Goal: Information Seeking & Learning: Get advice/opinions

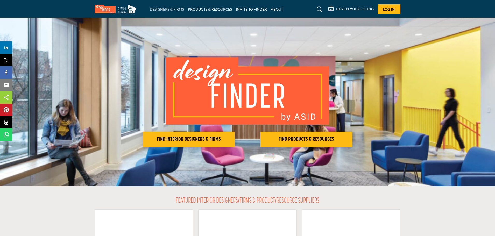
click at [171, 10] on link "DESIGNERS & FIRMS" at bounding box center [167, 9] width 34 height 4
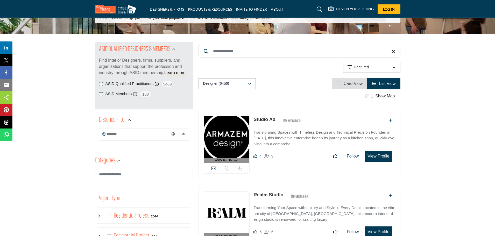
scroll to position [104, 0]
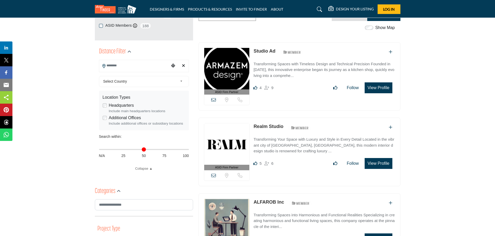
click at [141, 61] on input "Search Location" at bounding box center [134, 66] width 70 height 10
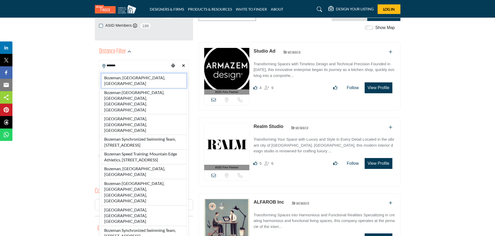
click at [127, 75] on li "Bozeman, MT, USA" at bounding box center [143, 80] width 85 height 15
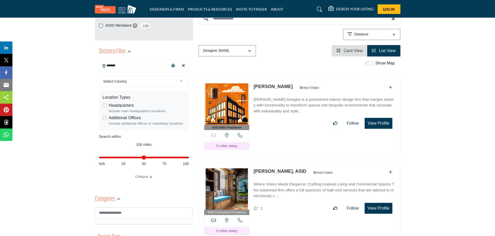
type input "**********"
type input "***"
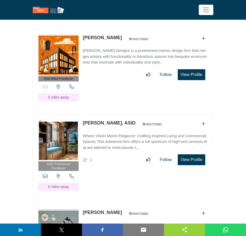
scroll to position [130, 0]
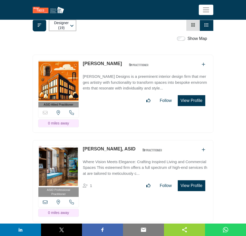
drag, startPoint x: 103, startPoint y: 53, endPoint x: 88, endPoint y: 51, distance: 16.0
click at [90, 61] on link "Alison Speer" at bounding box center [102, 63] width 39 height 5
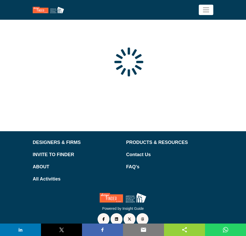
scroll to position [55, 0]
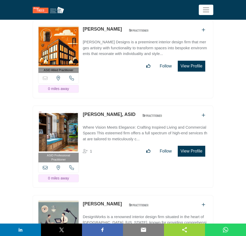
scroll to position [78, 0]
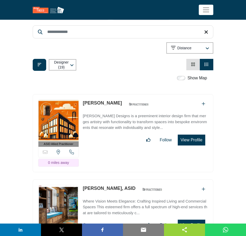
drag, startPoint x: 106, startPoint y: 103, endPoint x: 82, endPoint y: 104, distance: 24.1
click at [82, 104] on div "ASID Allied Practitioner ASID Allied Practitioners have successfully completed …" at bounding box center [123, 133] width 180 height 78
copy div "[PERSON_NAME]"
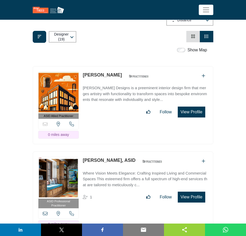
scroll to position [156, 0]
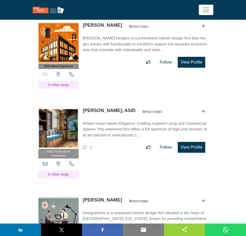
click at [114, 79] on div "ASID Allied Practitioner ASID Allied Practitioners have successfully completed …" at bounding box center [123, 55] width 180 height 78
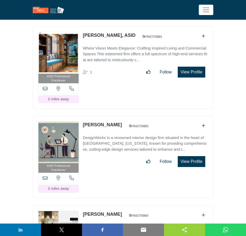
scroll to position [233, 0]
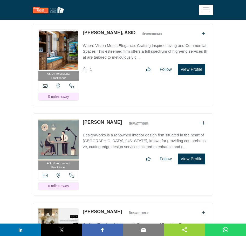
drag, startPoint x: 123, startPoint y: 121, endPoint x: 83, endPoint y: 121, distance: 40.7
click at [83, 121] on div "Elizabeth Schultz ASID Qualified Practitioner who validates work and experience…" at bounding box center [117, 123] width 69 height 9
copy div "[PERSON_NAME]"
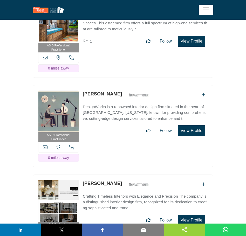
scroll to position [311, 0]
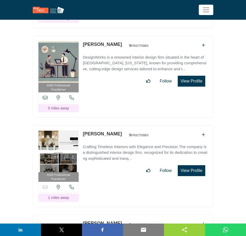
drag, startPoint x: 124, startPoint y: 130, endPoint x: 82, endPoint y: 135, distance: 42.2
click at [83, 135] on div "Alivia DuCuennois ASID Qualified Practitioner who validates work and experience…" at bounding box center [117, 134] width 69 height 9
copy link "[PERSON_NAME]"
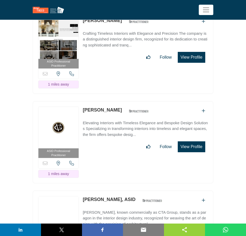
scroll to position [441, 0]
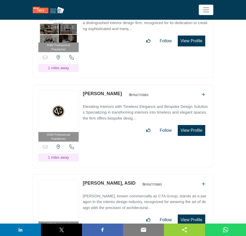
drag, startPoint x: 112, startPoint y: 90, endPoint x: 83, endPoint y: 94, distance: 29.2
click at [83, 94] on div "Mary Lacher ASID Qualified Practitioner who validates work and experience to ho…" at bounding box center [117, 94] width 69 height 9
copy div "Mary Lacher"
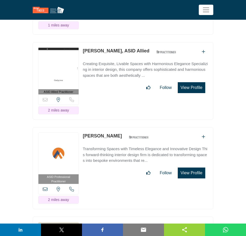
scroll to position [855, 0]
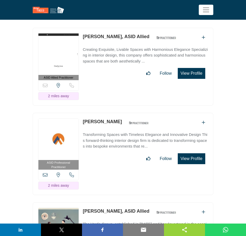
drag, startPoint x: 126, startPoint y: 118, endPoint x: 84, endPoint y: 121, distance: 42.9
click at [84, 121] on div "Melanie Mangione ASID Qualified Practitioner who validates work and experience …" at bounding box center [117, 122] width 69 height 9
copy div "Melanie Mangione"
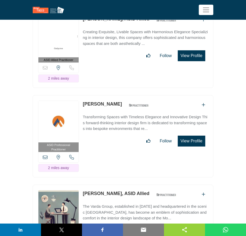
scroll to position [907, 0]
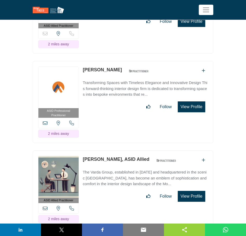
drag, startPoint x: 116, startPoint y: 151, endPoint x: 83, endPoint y: 155, distance: 33.7
click at [83, 155] on div "ASID Allied Practitioner ASID Allied Practitioners have successfully completed …" at bounding box center [123, 189] width 180 height 78
copy link "Michelle Varda,"
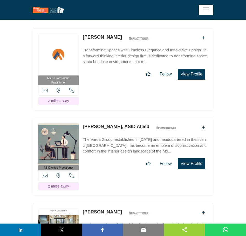
scroll to position [1011, 0]
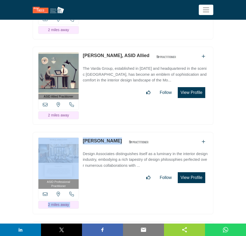
drag, startPoint x: 121, startPoint y: 137, endPoint x: 79, endPoint y: 142, distance: 41.5
click at [79, 142] on div "ASID Professional Practitioner ASID Professional Practitioners have successfull…" at bounding box center [123, 173] width 180 height 82
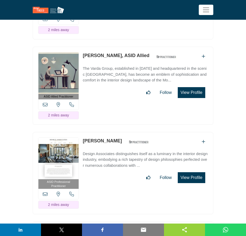
click at [118, 115] on div "ASID Allied Practitioner ASID Allied Practitioners have successfully completed …" at bounding box center [123, 86] width 180 height 78
drag, startPoint x: 119, startPoint y: 136, endPoint x: 82, endPoint y: 140, distance: 37.3
click at [82, 140] on div "ASID Professional Practitioner ASID Professional Practitioners have successfull…" at bounding box center [123, 173] width 180 height 82
copy link "Lynette Zambon"
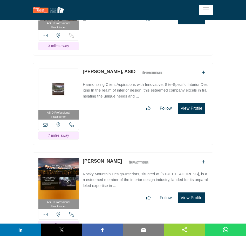
scroll to position [1322, 0]
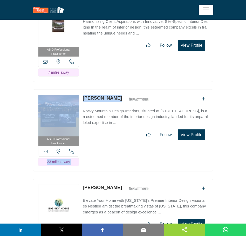
drag, startPoint x: 121, startPoint y: 91, endPoint x: 80, endPoint y: 96, distance: 41.2
click at [80, 96] on div "ASID Professional Practitioner ASID Professional Practitioners have successfull…" at bounding box center [123, 130] width 180 height 82
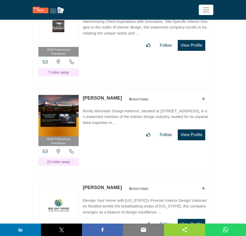
drag, startPoint x: 116, startPoint y: 92, endPoint x: 83, endPoint y: 96, distance: 33.9
click at [83, 96] on div "Carina Russell ASID Qualified Practitioner who validates work and experience to…" at bounding box center [117, 99] width 69 height 9
copy link "Carina Russell"
drag, startPoint x: 120, startPoint y: 177, endPoint x: 83, endPoint y: 183, distance: 36.7
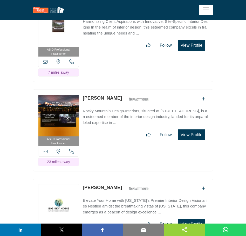
click at [83, 183] on div "ASID Allied Practitioner ASID Allied Practitioners have successfully completed …" at bounding box center [123, 218] width 180 height 78
copy div "Judith March"
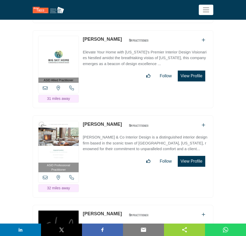
scroll to position [1477, 0]
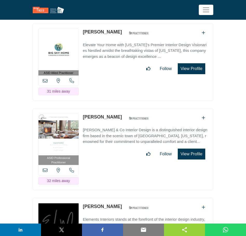
drag, startPoint x: 117, startPoint y: 108, endPoint x: 83, endPoint y: 116, distance: 34.8
click at [83, 116] on div "ASID Professional Practitioner ASID Professional Practitioners have successfull…" at bounding box center [123, 149] width 180 height 82
copy link "Erika Jennings"
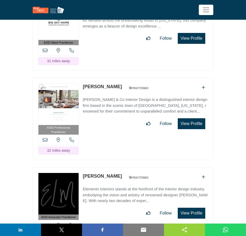
scroll to position [1555, 0]
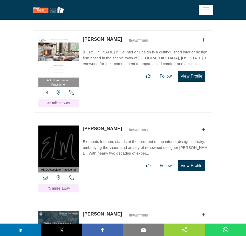
drag, startPoint x: 119, startPoint y: 118, endPoint x: 82, endPoint y: 129, distance: 38.6
click at [82, 129] on div "ASID Associate Practitioner ASID Associate Practitioners have a degree in any m…" at bounding box center [123, 159] width 180 height 78
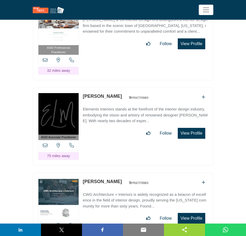
scroll to position [1633, 0]
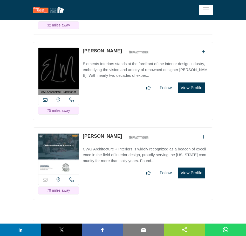
drag, startPoint x: 99, startPoint y: 132, endPoint x: 82, endPoint y: 132, distance: 16.6
click at [83, 133] on div "Meagan Miller ASID Qualified Practitioner who validates work and experience to …" at bounding box center [117, 137] width 69 height 9
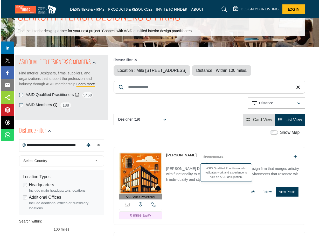
scroll to position [52, 0]
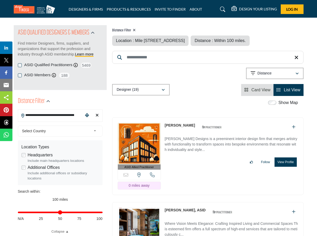
drag, startPoint x: 281, startPoint y: 162, endPoint x: 319, endPoint y: 184, distance: 43.7
click at [245, 162] on button "View Profile" at bounding box center [286, 161] width 22 height 9
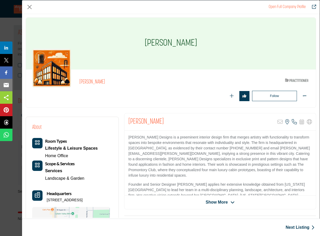
scroll to position [0, 0]
click at [224, 202] on span "Show More" at bounding box center [217, 202] width 22 height 6
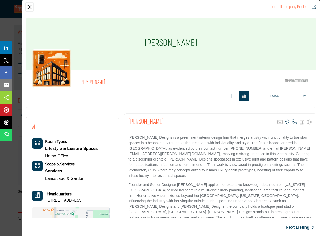
drag, startPoint x: 29, startPoint y: 4, endPoint x: 37, endPoint y: 11, distance: 10.1
click at [29, 4] on button "Close" at bounding box center [30, 7] width 8 height 8
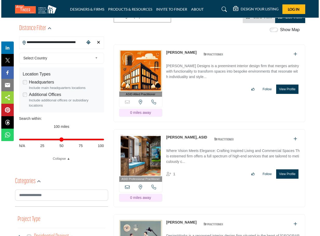
scroll to position [130, 0]
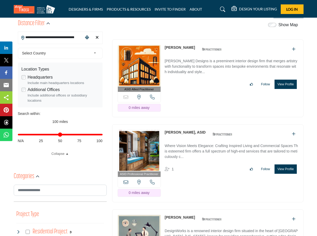
click at [245, 170] on button "View Profile" at bounding box center [286, 168] width 22 height 9
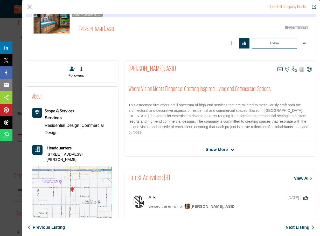
scroll to position [52, 0]
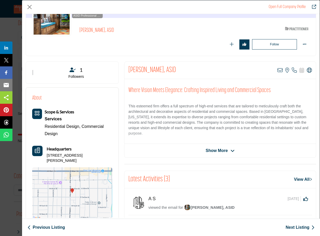
click at [215, 150] on span "Show More" at bounding box center [217, 150] width 22 height 6
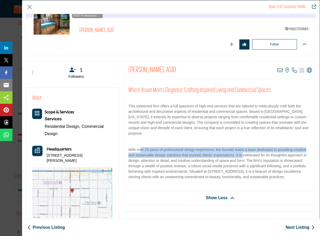
drag, startPoint x: 140, startPoint y: 142, endPoint x: 262, endPoint y: 154, distance: 121.9
click at [245, 151] on p "With over 25 years of professional design experience, the founder leads a team …" at bounding box center [220, 163] width 184 height 33
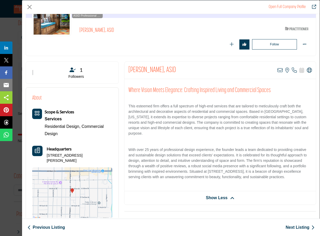
click at [245, 156] on p "With over 25 years of professional design experience, the founder leads a team …" at bounding box center [220, 163] width 184 height 33
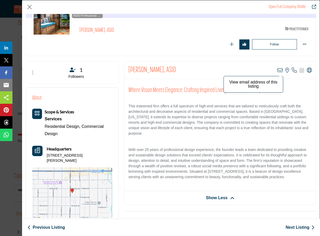
click at [245, 71] on icon "Company Data Modal" at bounding box center [279, 70] width 5 height 5
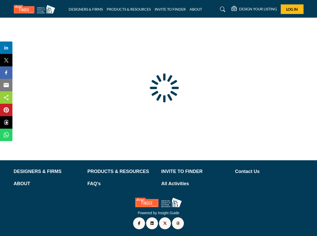
scroll to position [16, 0]
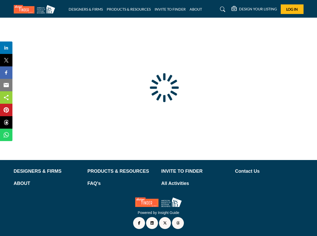
type input "**********"
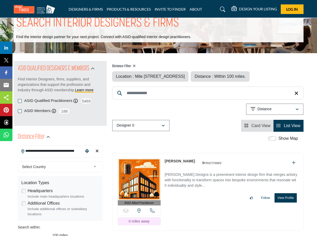
scroll to position [0, 0]
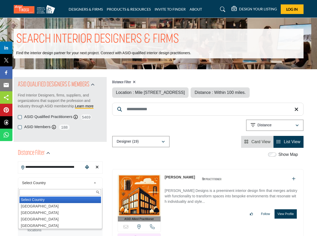
drag, startPoint x: 52, startPoint y: 181, endPoint x: 107, endPoint y: 159, distance: 59.6
click at [52, 181] on span "Select Country" at bounding box center [56, 183] width 69 height 6
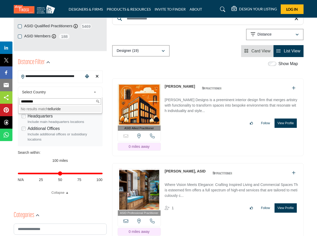
scroll to position [78, 0]
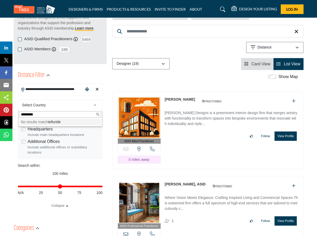
type input "*********"
drag, startPoint x: 98, startPoint y: 89, endPoint x: 95, endPoint y: 89, distance: 3.4
click at [98, 89] on icon "Clear search location" at bounding box center [97, 89] width 3 height 4
click at [54, 89] on input "**********" at bounding box center [50, 89] width 65 height 10
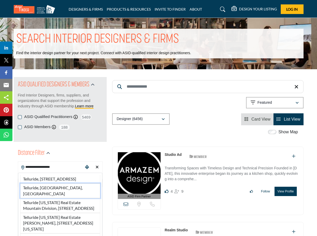
click at [47, 192] on li "Telluride, CO, USA" at bounding box center [60, 190] width 80 height 15
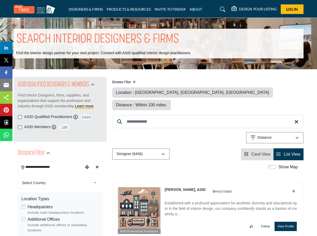
type input "**********"
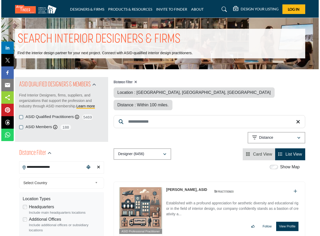
scroll to position [78, 0]
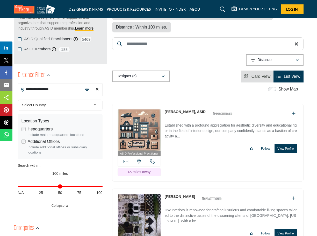
click at [292, 144] on button "View Profile" at bounding box center [286, 148] width 22 height 9
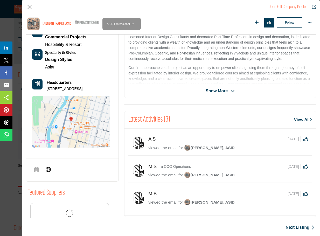
scroll to position [151, 0]
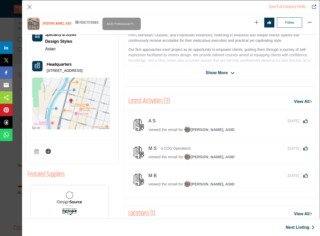
click at [214, 75] on span "Show More" at bounding box center [217, 73] width 22 height 6
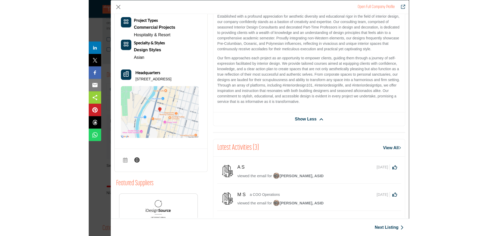
scroll to position [26, 0]
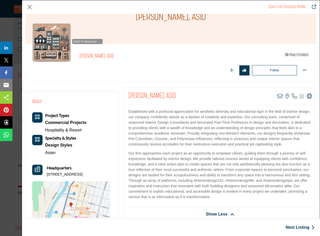
click at [184, 69] on div "Follow Following" at bounding box center [235, 70] width 150 height 10
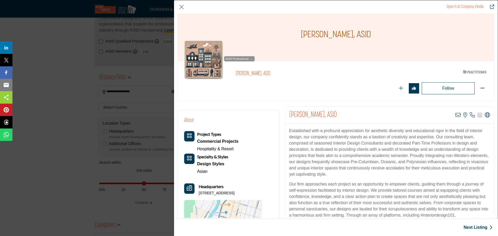
scroll to position [0, 0]
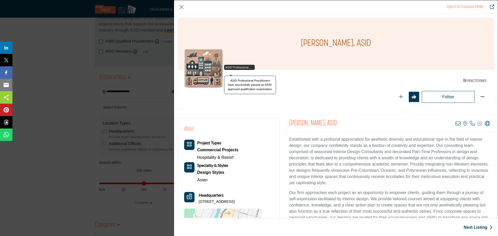
click at [230, 66] on span "ASID Professional Practitioner" at bounding box center [239, 67] width 29 height 4
click at [270, 82] on h2 "Nancy Hibbs, ASID" at bounding box center [307, 82] width 143 height 7
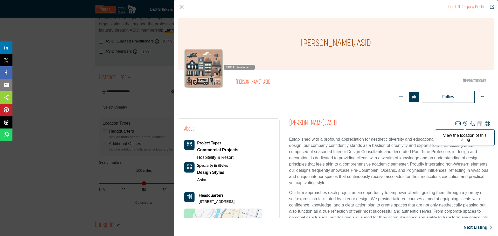
click at [317, 123] on icon "Company Data Modal" at bounding box center [465, 123] width 4 height 5
